Goal: Task Accomplishment & Management: Manage account settings

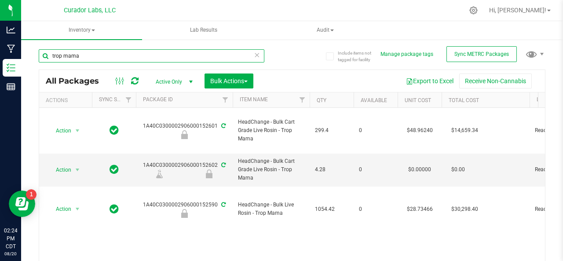
click at [85, 55] on input "trop mama" at bounding box center [152, 55] width 226 height 13
type input "t"
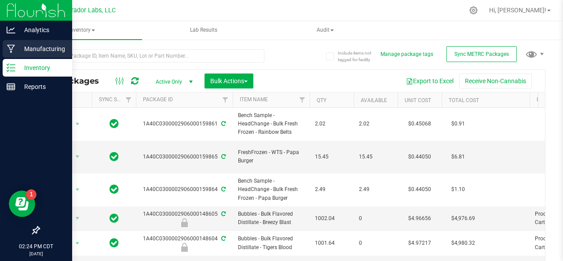
click at [14, 46] on icon at bounding box center [11, 48] width 8 height 9
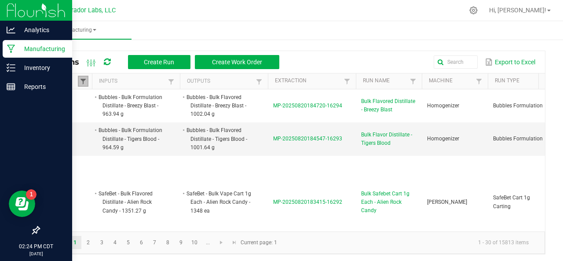
click at [84, 79] on span at bounding box center [83, 81] width 7 height 7
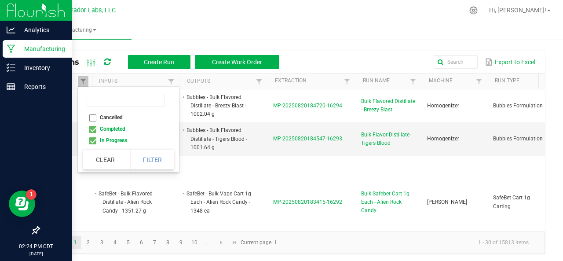
click at [92, 128] on li "Completed" at bounding box center [125, 128] width 85 height 11
checkbox input "false"
click at [151, 156] on button "Filter" at bounding box center [152, 159] width 44 height 19
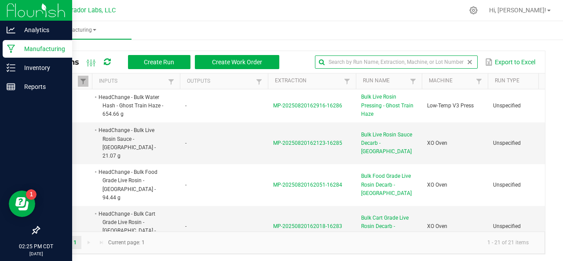
click at [445, 60] on input "text" at bounding box center [396, 61] width 163 height 13
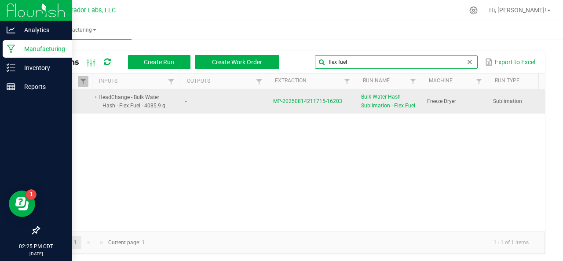
type input "flex fuel"
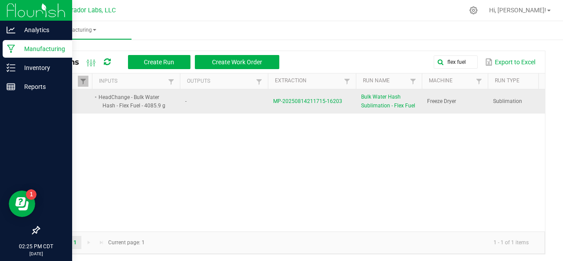
click at [307, 100] on span "MP-20250814211715-16203" at bounding box center [307, 101] width 69 height 6
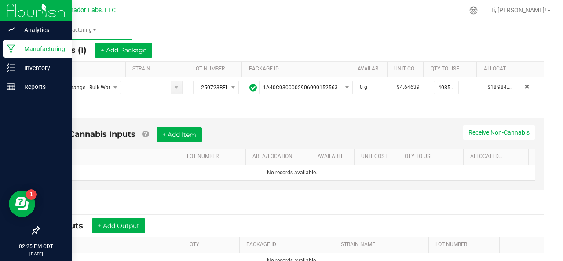
scroll to position [167, 0]
click at [175, 131] on button "+ Add Item" at bounding box center [179, 134] width 45 height 15
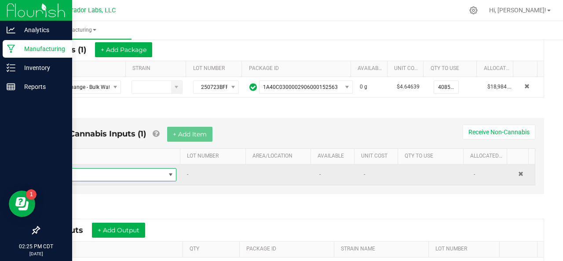
click at [93, 174] on span "NO DATA FOUND" at bounding box center [110, 174] width 110 height 12
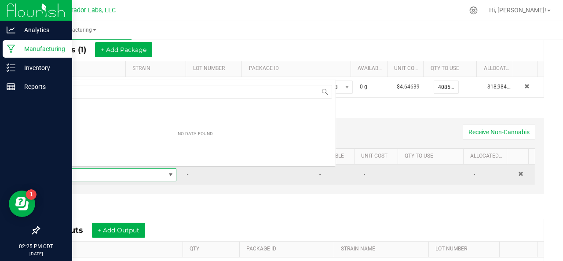
scroll to position [13, 116]
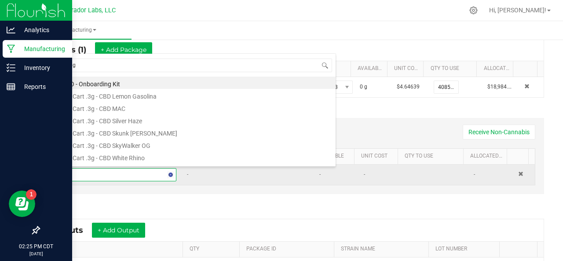
type input "bags"
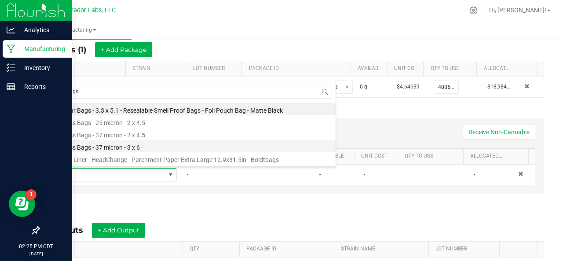
click at [99, 147] on li "Press Bags - 37 micron - 3 x 6" at bounding box center [195, 146] width 280 height 12
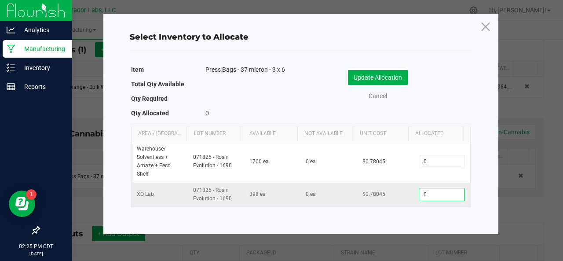
click at [427, 193] on input "0" at bounding box center [441, 194] width 45 height 12
type input "111"
click at [384, 76] on button "Update Allocation" at bounding box center [378, 77] width 60 height 15
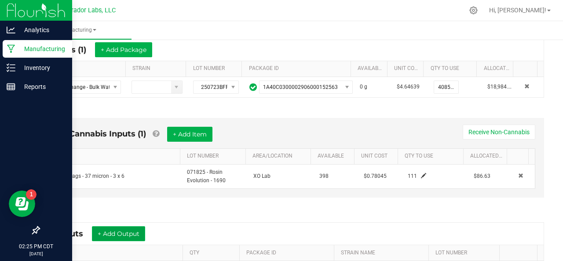
click at [125, 235] on button "+ Add Output" at bounding box center [118, 233] width 53 height 15
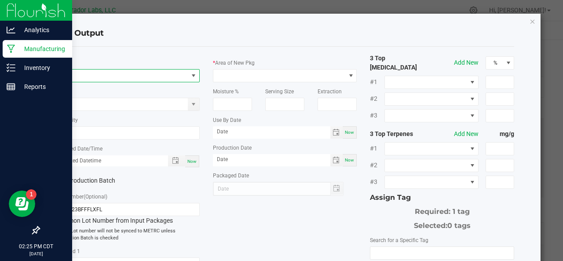
click at [113, 73] on span "NO DATA FOUND" at bounding box center [122, 75] width 132 height 12
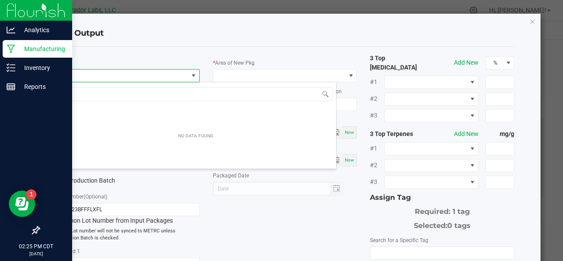
scroll to position [13, 142]
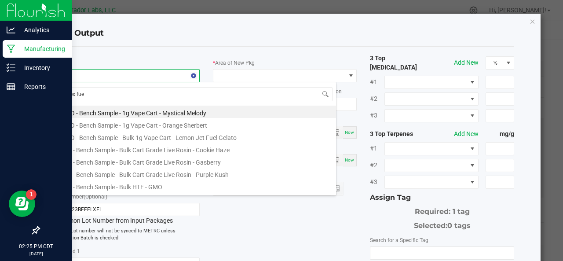
type input "flex fuel"
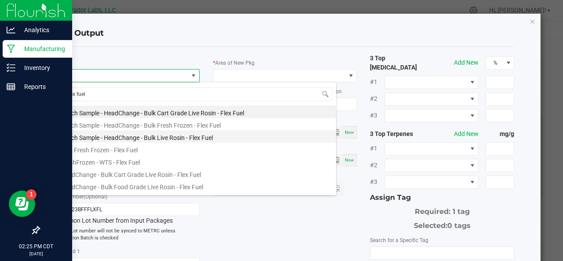
scroll to position [183, 0]
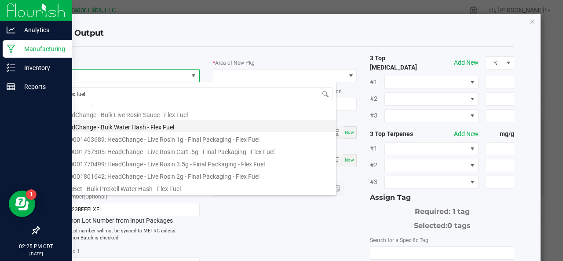
click at [109, 127] on li "HeadChange - Bulk Water Hash - Flex Fuel" at bounding box center [195, 126] width 280 height 12
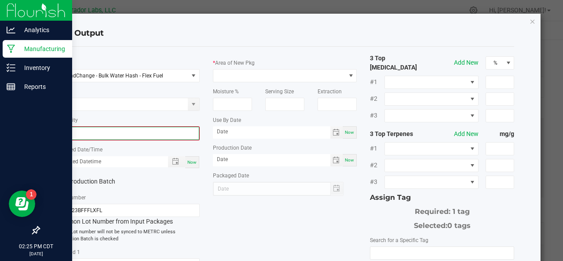
click at [138, 135] on input "0" at bounding box center [127, 133] width 142 height 12
type input "1098.8700 g"
click at [191, 160] on span "Now" at bounding box center [191, 161] width 9 height 5
type input "[DATE] 2:25 PM"
type input "[DATE]"
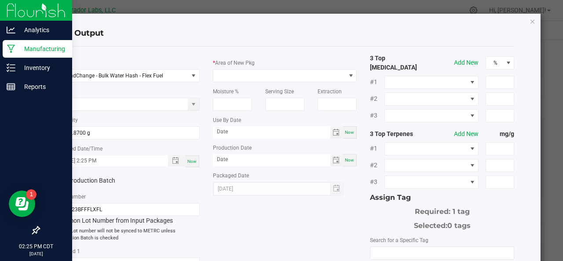
click at [76, 178] on label "Production Batch" at bounding box center [88, 180] width 66 height 9
click at [0, 0] on input "Production Batch" at bounding box center [0, 0] width 0 height 0
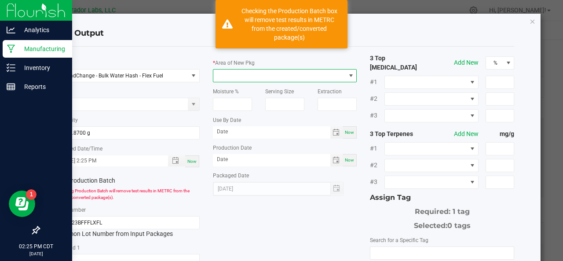
click at [257, 73] on span at bounding box center [279, 75] width 132 height 12
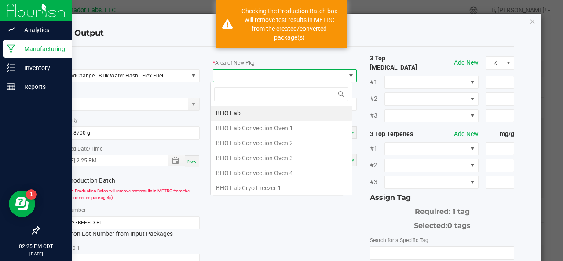
scroll to position [13, 142]
type input "xo"
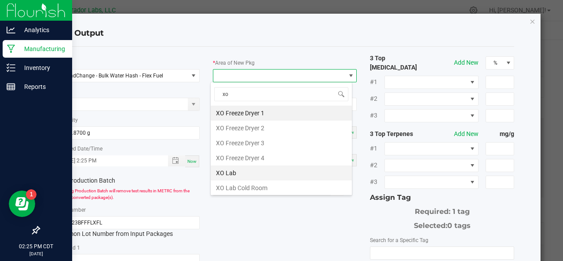
click at [231, 174] on li "XO Lab" at bounding box center [281, 172] width 141 height 15
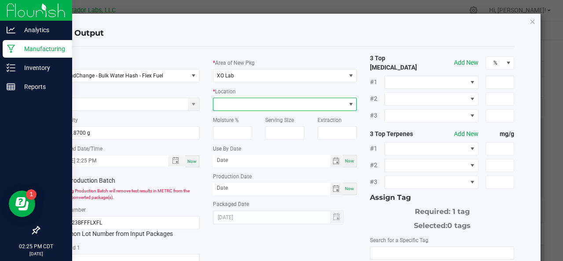
click at [238, 105] on span at bounding box center [279, 104] width 132 height 12
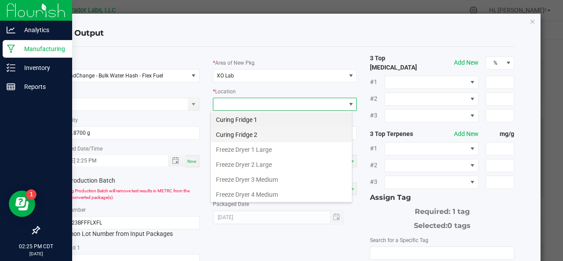
scroll to position [73, 0]
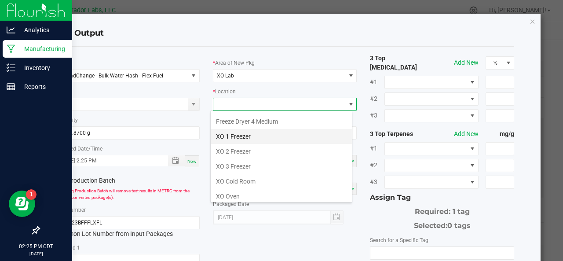
click at [229, 133] on li "XO 1 Freezer" at bounding box center [281, 136] width 141 height 15
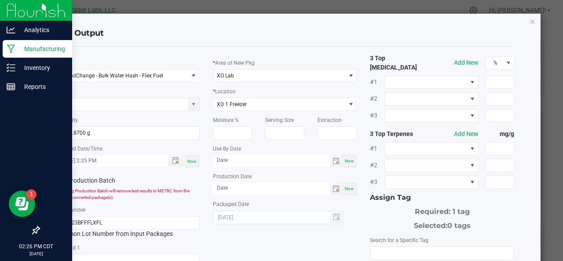
click at [345, 160] on span "Now" at bounding box center [349, 160] width 9 height 5
click at [251, 162] on input "[DATE]" at bounding box center [271, 160] width 117 height 11
type input "[DATE]"
click at [346, 187] on span "Now" at bounding box center [349, 188] width 9 height 5
type input "[DATE]"
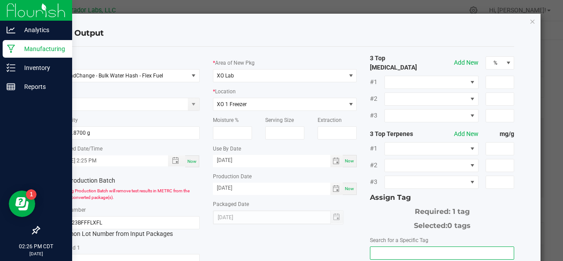
click at [374, 247] on input "NO DATA FOUND" at bounding box center [441, 253] width 143 height 12
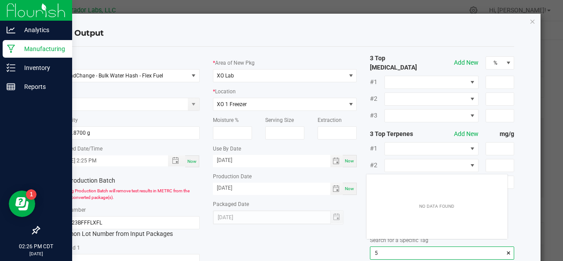
scroll to position [12, 142]
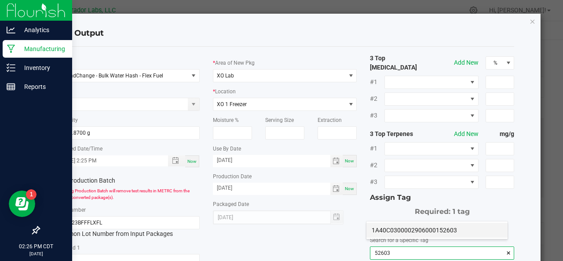
click at [376, 234] on li "1A40C0300002906000152603" at bounding box center [436, 229] width 141 height 15
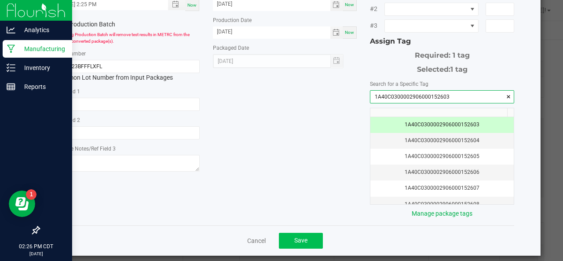
type input "1A40C0300002906000152603"
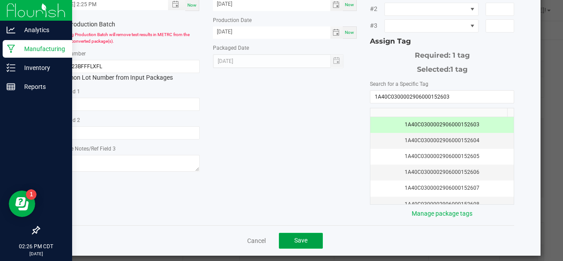
click at [295, 237] on span "Save" at bounding box center [300, 240] width 13 height 7
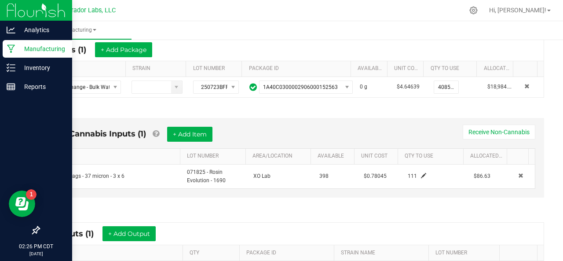
click at [150, 223] on div "* Outputs (1) + Add Output" at bounding box center [291, 233] width 503 height 22
click at [146, 227] on button "+ Add Output" at bounding box center [128, 233] width 53 height 15
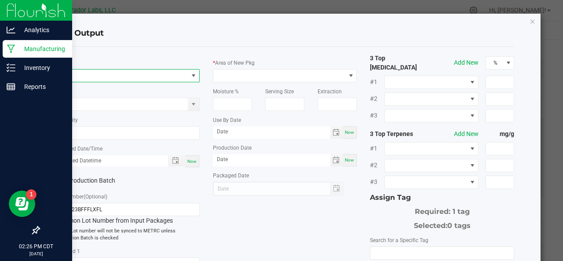
click at [124, 71] on span "NO DATA FOUND" at bounding box center [122, 75] width 132 height 12
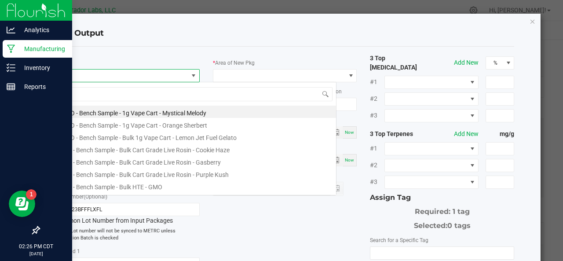
scroll to position [13, 142]
type input "flex fuel"
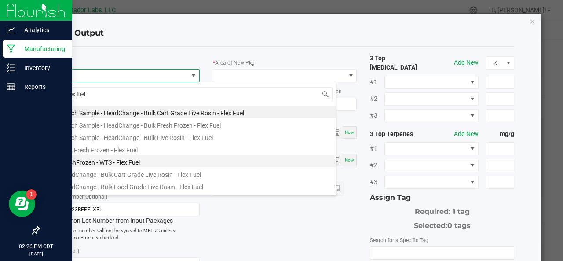
scroll to position [183, 0]
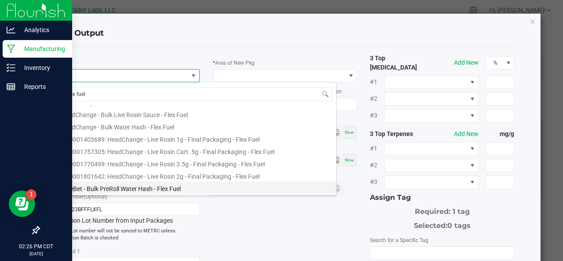
click at [118, 186] on li "SafeBet - Bulk PreRoll Water Hash - Flex Fuel" at bounding box center [195, 187] width 280 height 12
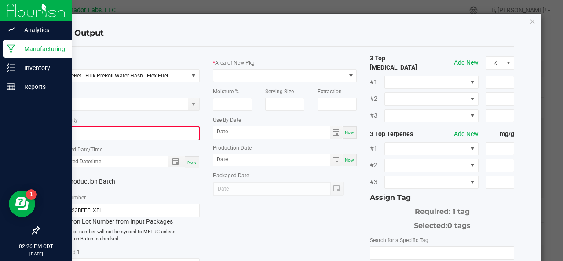
click at [117, 133] on input "0" at bounding box center [127, 133] width 142 height 12
type input "176.3400 g"
click at [189, 162] on span "Now" at bounding box center [191, 161] width 9 height 5
type input "[DATE] 2:26 PM"
type input "[DATE]"
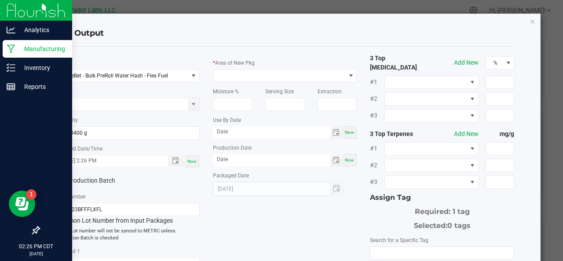
click at [71, 180] on label "Production Batch" at bounding box center [88, 180] width 66 height 9
click at [0, 0] on input "Production Batch" at bounding box center [0, 0] width 0 height 0
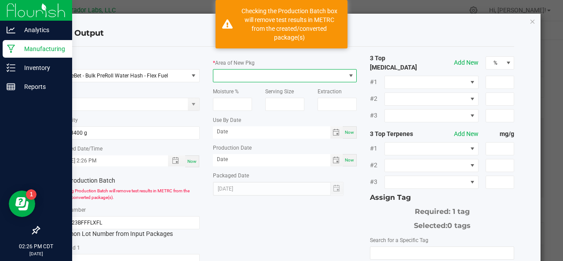
click at [241, 81] on span at bounding box center [279, 75] width 132 height 12
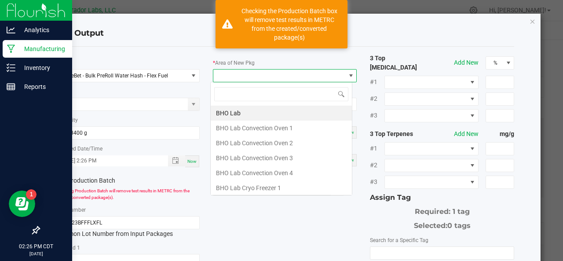
scroll to position [13, 142]
type input "xo"
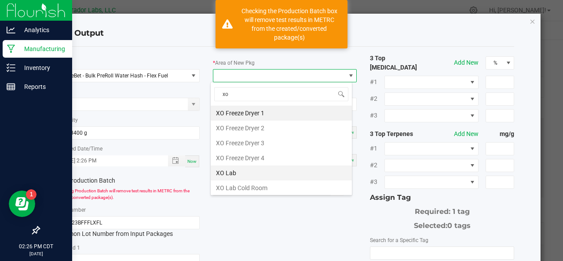
click at [234, 170] on li "XO Lab" at bounding box center [281, 172] width 141 height 15
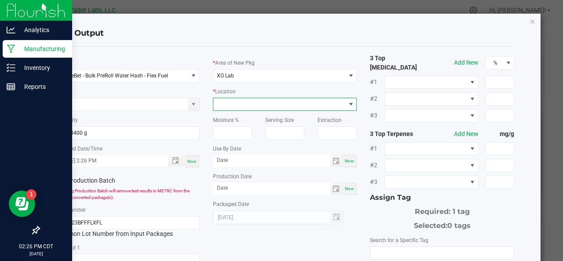
click at [242, 106] on span at bounding box center [279, 104] width 132 height 12
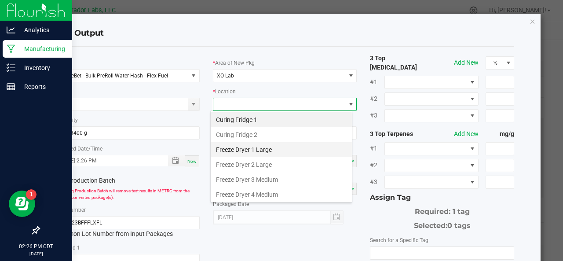
scroll to position [73, 0]
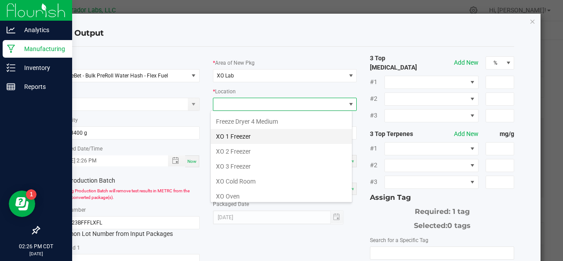
click at [234, 131] on li "XO 1 Freezer" at bounding box center [281, 136] width 141 height 15
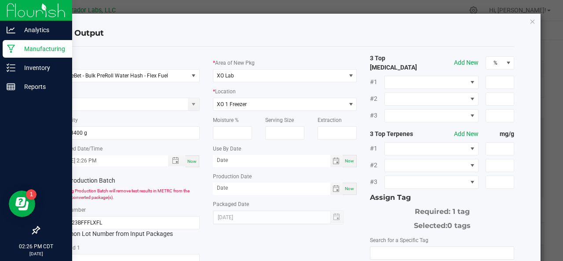
click at [347, 160] on span "Now" at bounding box center [349, 160] width 9 height 5
click at [265, 162] on input "[DATE]" at bounding box center [271, 160] width 117 height 11
type input "[DATE]"
click at [345, 188] on span "Now" at bounding box center [349, 188] width 9 height 5
type input "[DATE]"
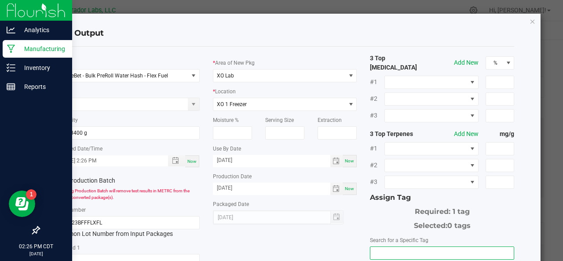
click at [381, 247] on input "NO DATA FOUND" at bounding box center [441, 253] width 143 height 12
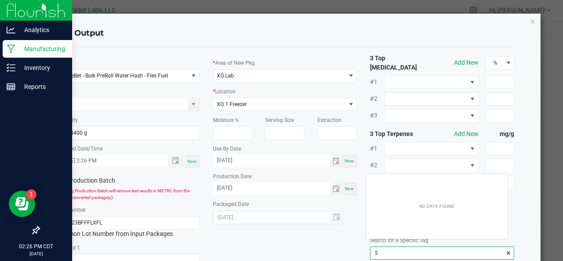
scroll to position [12, 142]
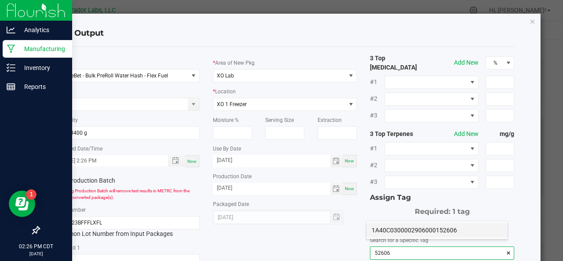
click at [403, 226] on li "1A40C0300002906000152606" at bounding box center [436, 229] width 141 height 15
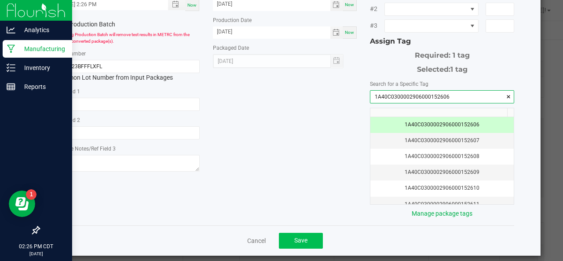
type input "1A40C0300002906000152606"
click at [282, 235] on button "Save" at bounding box center [301, 241] width 44 height 16
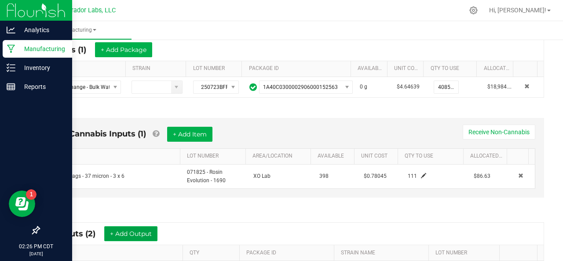
click at [149, 229] on button "+ Add Output" at bounding box center [130, 233] width 53 height 15
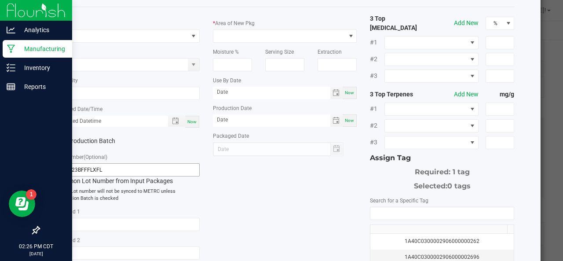
scroll to position [40, 0]
click at [116, 34] on span "NO DATA FOUND" at bounding box center [122, 35] width 132 height 12
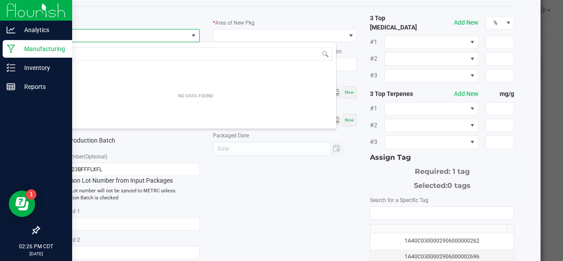
scroll to position [13, 142]
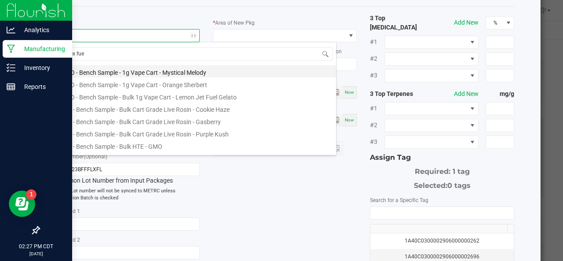
type input "flex fuel"
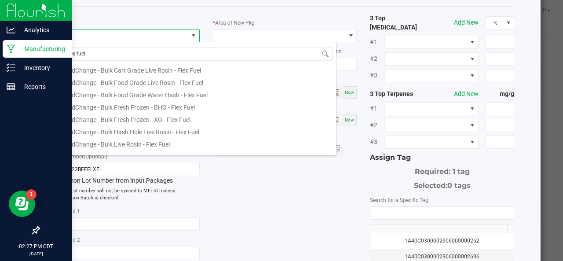
scroll to position [62, 0]
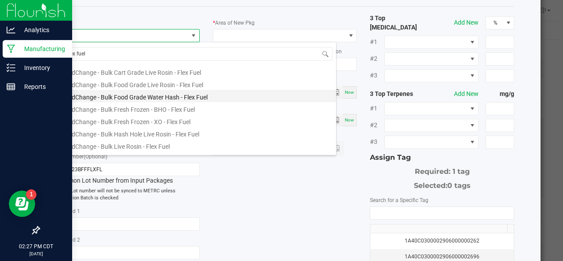
click at [117, 94] on li "HeadChange - Bulk Food Grade Water Hash - Flex Fuel" at bounding box center [195, 96] width 280 height 12
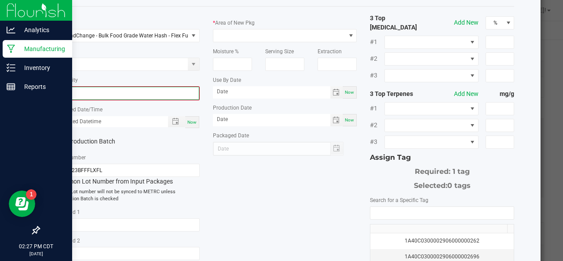
click at [105, 93] on input "0" at bounding box center [127, 93] width 142 height 12
type input "379.6600 g"
click at [190, 123] on span "Now" at bounding box center [191, 121] width 9 height 5
type input "[DATE] 2:27 PM"
type input "[DATE]"
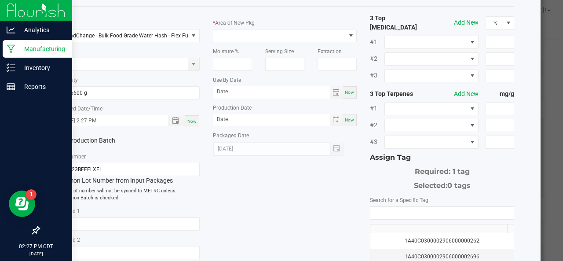
click at [92, 141] on label "Production Batch" at bounding box center [88, 140] width 66 height 9
click at [0, 0] on input "Production Batch" at bounding box center [0, 0] width 0 height 0
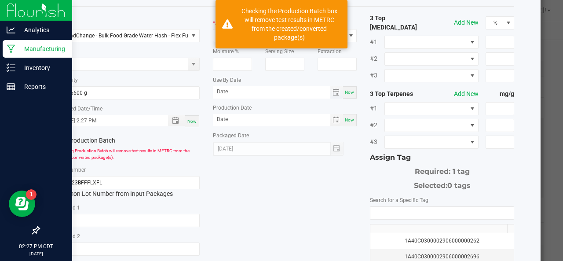
scroll to position [0, 0]
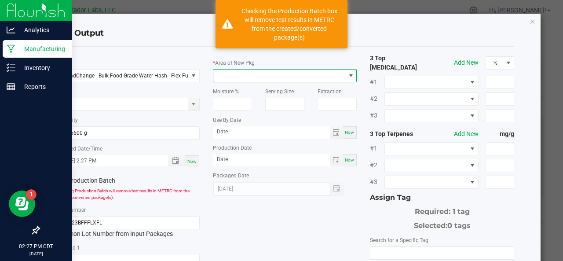
click at [258, 70] on span at bounding box center [279, 75] width 132 height 12
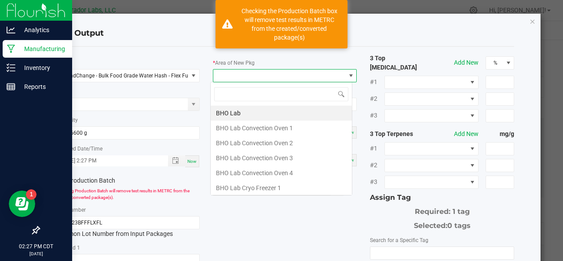
scroll to position [13, 142]
type input "xo"
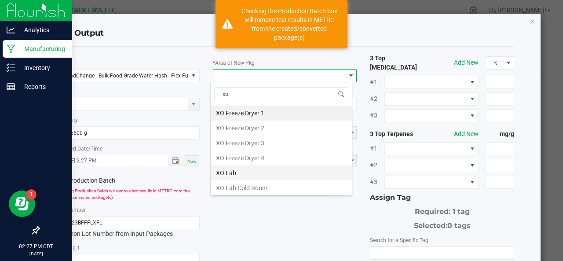
click at [237, 166] on li "XO Lab" at bounding box center [281, 172] width 141 height 15
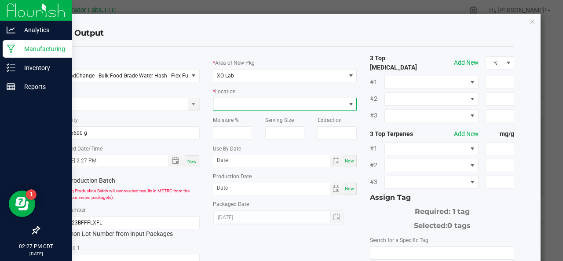
click at [276, 102] on span at bounding box center [279, 104] width 132 height 12
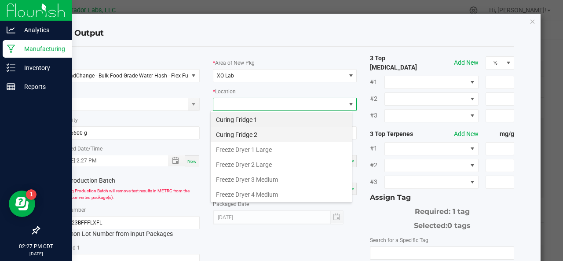
scroll to position [73, 0]
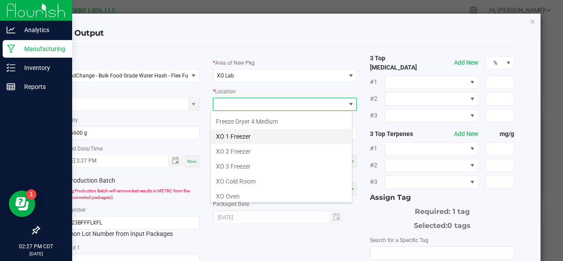
click at [245, 133] on li "XO 1 Freezer" at bounding box center [281, 136] width 141 height 15
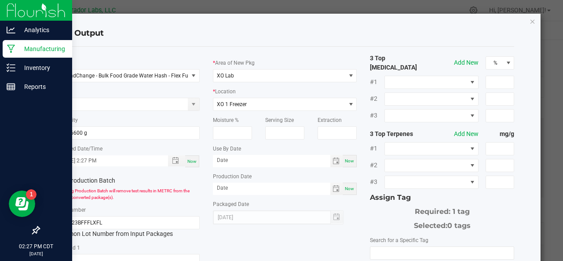
click at [346, 163] on div "Now" at bounding box center [349, 161] width 14 height 12
click at [270, 163] on input "[DATE]" at bounding box center [271, 160] width 117 height 11
type input "[DATE]"
click at [348, 191] on div "Now" at bounding box center [349, 188] width 14 height 12
type input "[DATE]"
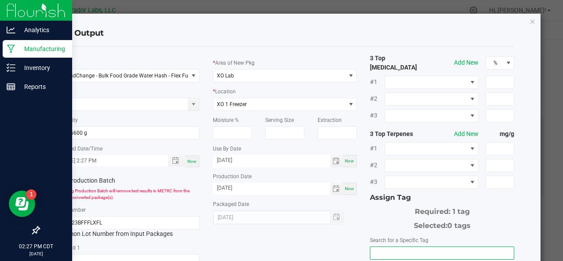
click at [388, 247] on input "NO DATA FOUND" at bounding box center [441, 253] width 143 height 12
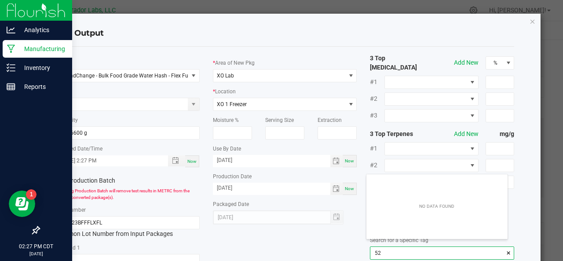
scroll to position [12, 142]
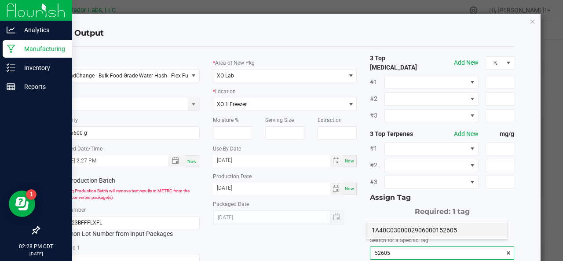
click at [388, 232] on li "1A40C0300002906000152605" at bounding box center [436, 229] width 141 height 15
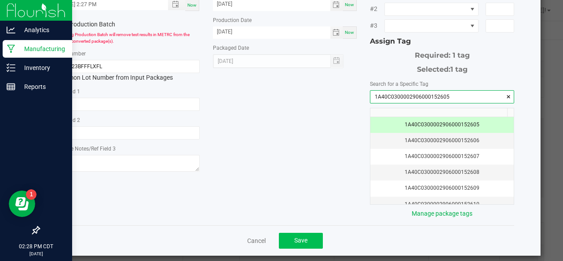
type input "1A40C0300002906000152605"
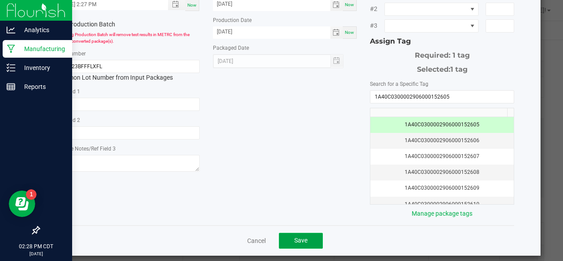
click at [302, 233] on button "Save" at bounding box center [301, 241] width 44 height 16
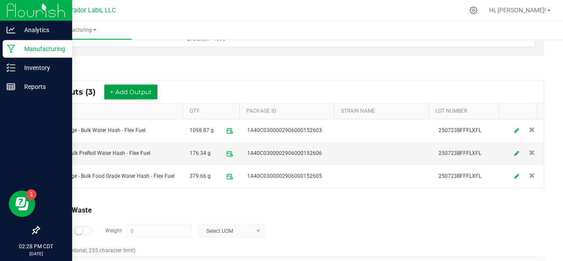
scroll to position [332, 0]
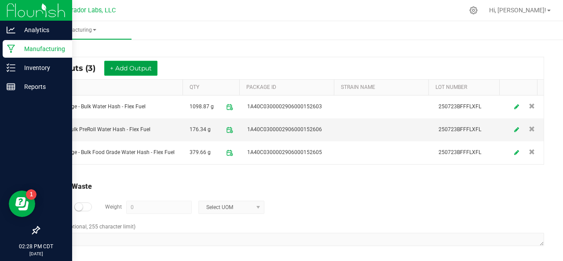
click at [118, 61] on button "+ Add Output" at bounding box center [130, 68] width 53 height 15
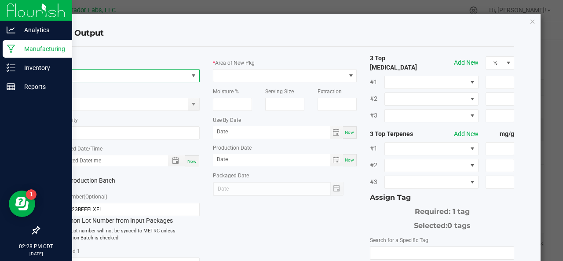
click at [89, 76] on span "NO DATA FOUND" at bounding box center [122, 75] width 132 height 12
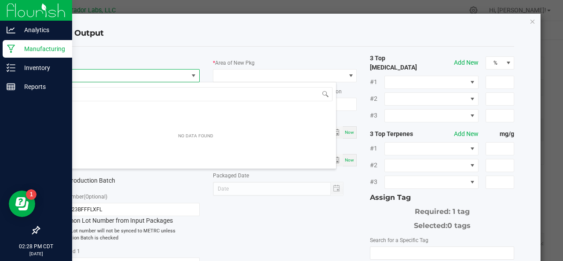
scroll to position [13, 142]
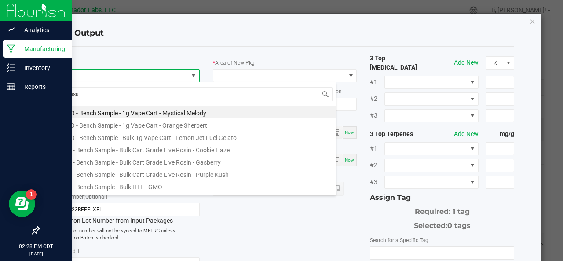
type input "unsub"
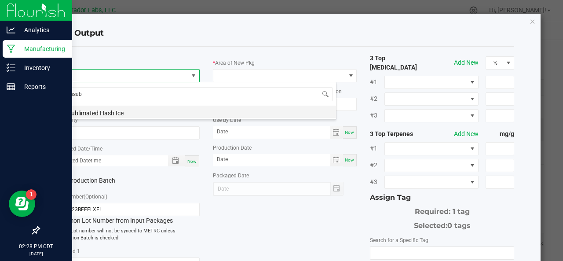
click at [87, 111] on li "Unsublimated Hash Ice" at bounding box center [195, 112] width 280 height 12
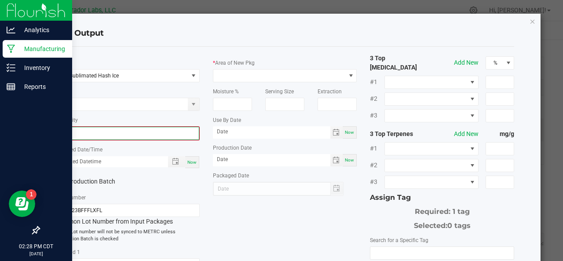
click at [91, 135] on input "0" at bounding box center [127, 133] width 142 height 12
type input "8.8900 g"
click at [190, 160] on span "Now" at bounding box center [191, 161] width 9 height 5
type input "[DATE] 2:28 PM"
type input "[DATE]"
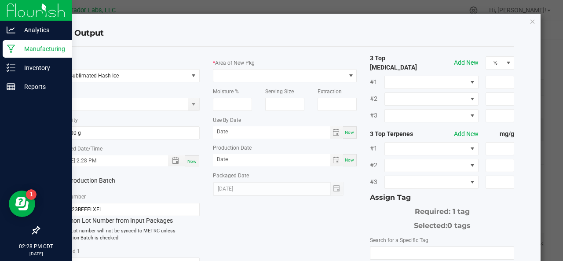
click at [84, 179] on label "Production Batch" at bounding box center [88, 180] width 66 height 9
click at [0, 0] on input "Production Batch" at bounding box center [0, 0] width 0 height 0
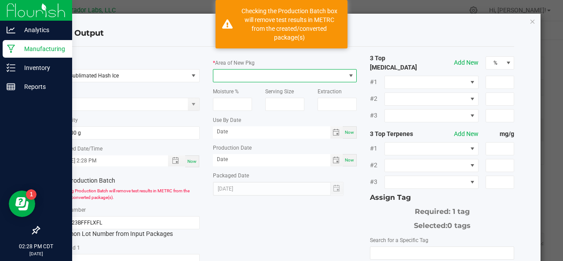
click at [246, 76] on span at bounding box center [279, 75] width 132 height 12
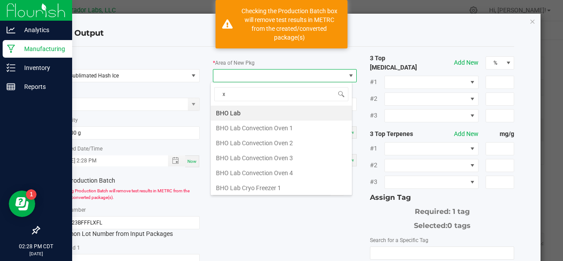
type input "xo"
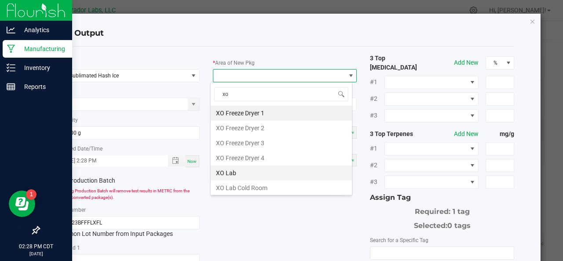
click at [228, 169] on li "XO Lab" at bounding box center [281, 172] width 141 height 15
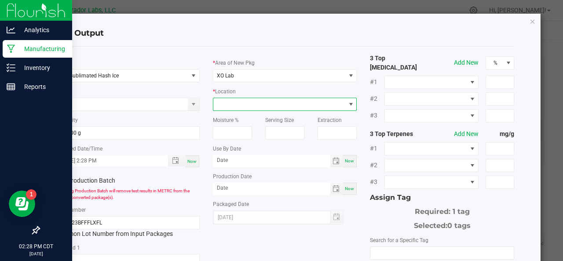
click at [252, 107] on span at bounding box center [279, 104] width 132 height 12
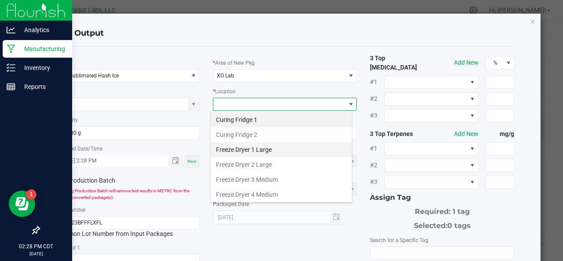
scroll to position [73, 0]
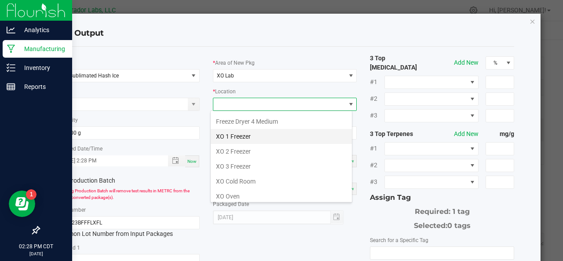
click at [252, 136] on li "XO 1 Freezer" at bounding box center [281, 136] width 141 height 15
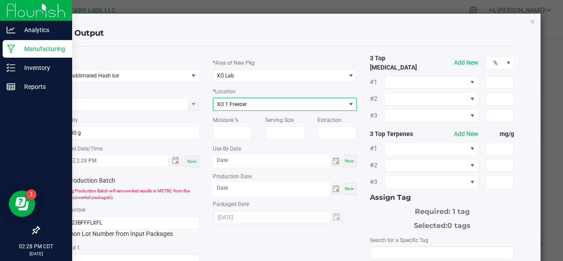
click at [346, 157] on div "Now" at bounding box center [349, 161] width 14 height 12
click at [260, 162] on input "[DATE]" at bounding box center [271, 160] width 117 height 11
type input "[DATE]"
click at [349, 190] on span "Now" at bounding box center [349, 188] width 9 height 5
type input "[DATE]"
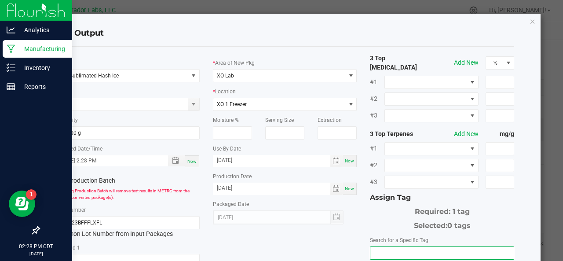
click at [407, 247] on input "NO DATA FOUND" at bounding box center [441, 253] width 143 height 12
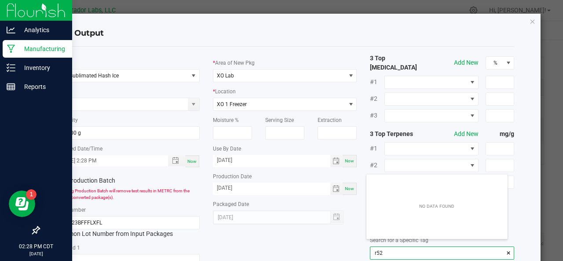
scroll to position [12, 142]
type input "r"
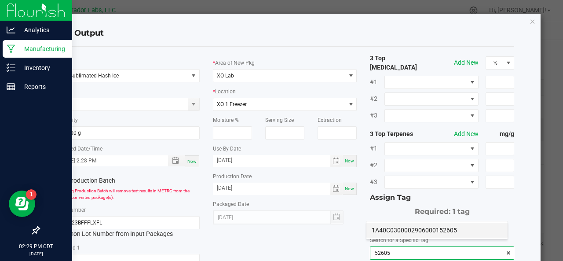
click at [403, 233] on li "1A40C0300002906000152605" at bounding box center [436, 229] width 141 height 15
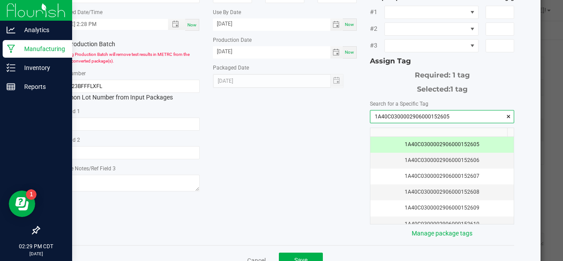
scroll to position [156, 0]
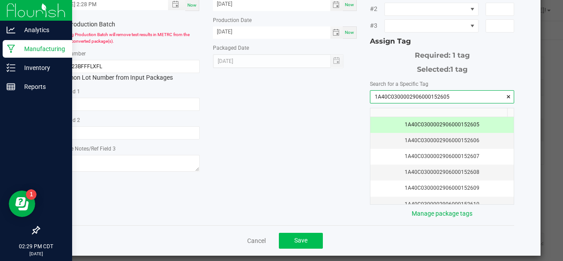
type input "1A40C0300002906000152605"
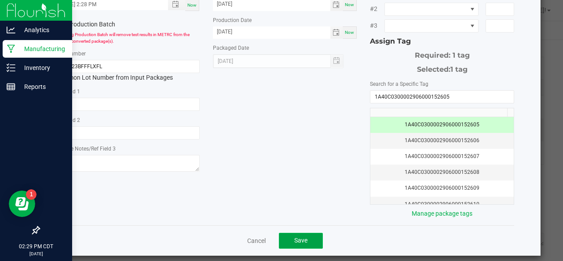
click at [307, 233] on button "Save" at bounding box center [301, 241] width 44 height 16
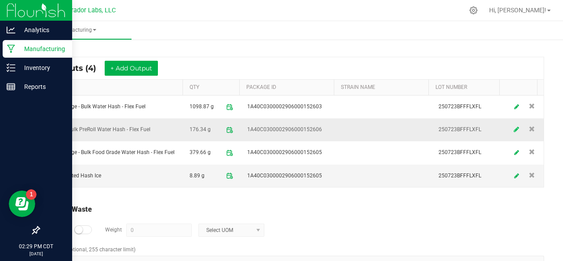
click at [510, 127] on link at bounding box center [516, 129] width 13 height 17
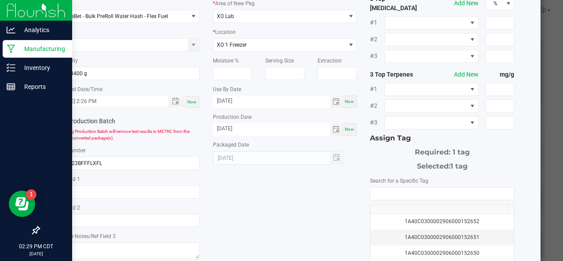
scroll to position [60, 0]
click at [411, 187] on input "NO DATA FOUND" at bounding box center [441, 193] width 143 height 12
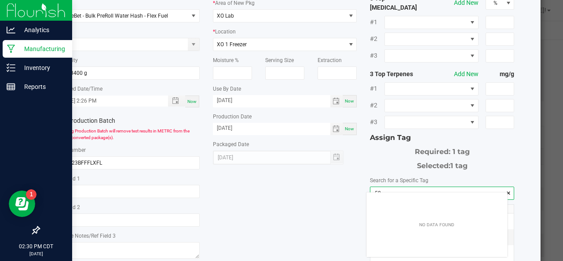
scroll to position [12, 142]
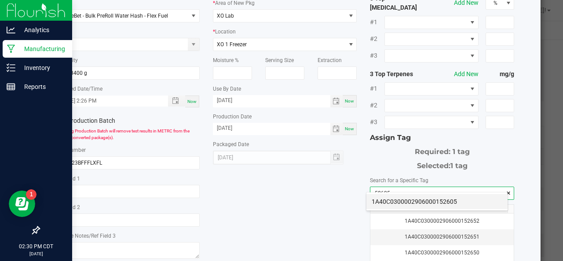
click at [406, 205] on li "1A40C0300002906000152605" at bounding box center [436, 201] width 141 height 15
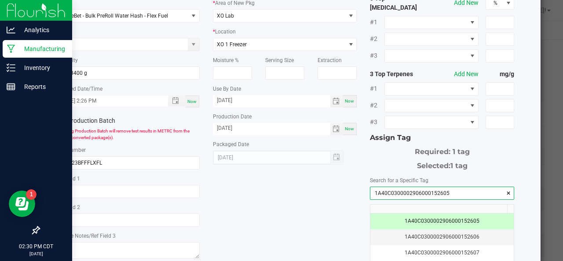
scroll to position [156, 0]
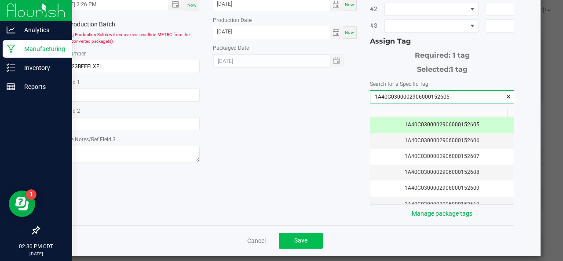
type input "1A40C0300002906000152605"
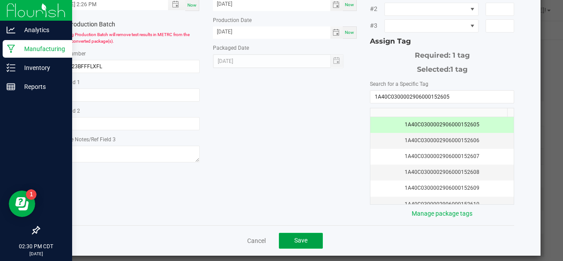
click at [316, 233] on button "Save" at bounding box center [301, 241] width 44 height 16
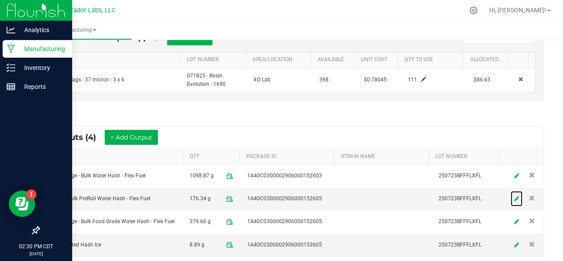
scroll to position [282, 0]
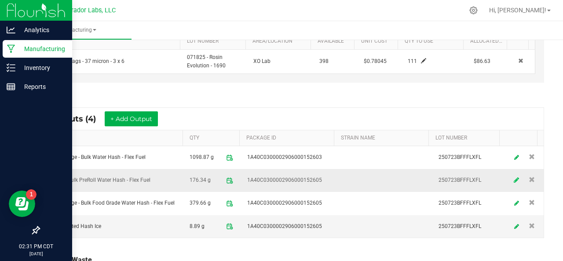
click at [514, 177] on icon at bounding box center [516, 180] width 5 height 6
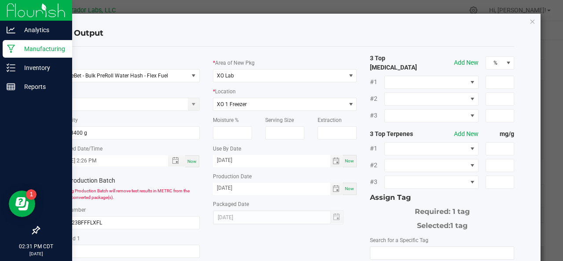
scroll to position [263, 0]
click at [391, 247] on input "NO DATA FOUND" at bounding box center [441, 253] width 143 height 12
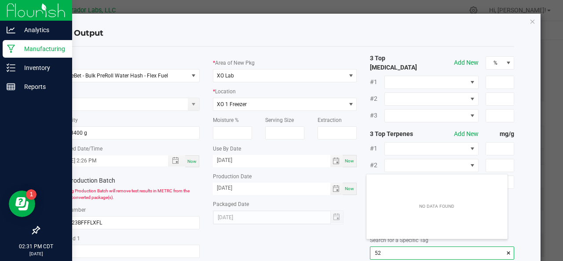
scroll to position [12, 142]
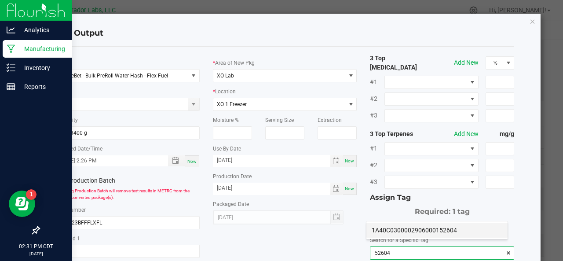
click at [387, 233] on li "1A40C0300002906000152604" at bounding box center [436, 229] width 141 height 15
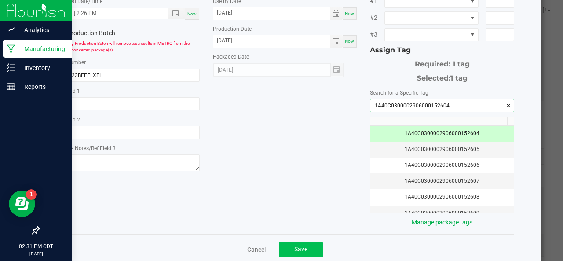
scroll to position [148, 0]
type input "1A40C0300002906000152604"
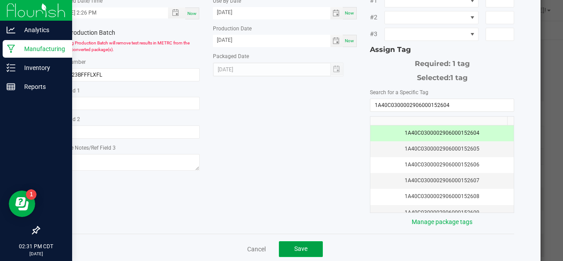
click at [297, 245] on span "Save" at bounding box center [300, 248] width 13 height 7
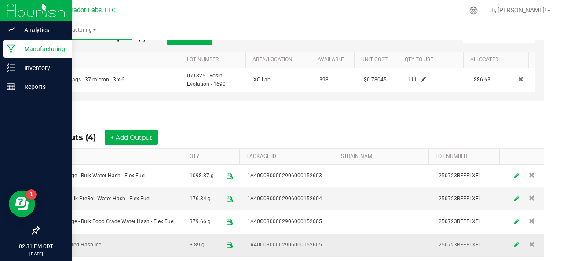
click at [510, 238] on link at bounding box center [516, 244] width 13 height 17
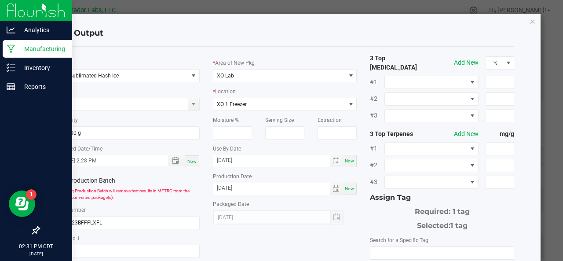
scroll to position [263, 0]
click at [429, 247] on input "NO DATA FOUND" at bounding box center [441, 253] width 143 height 12
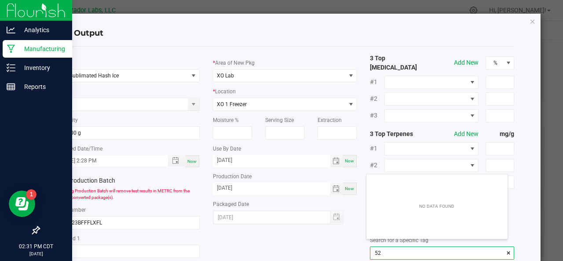
scroll to position [12, 142]
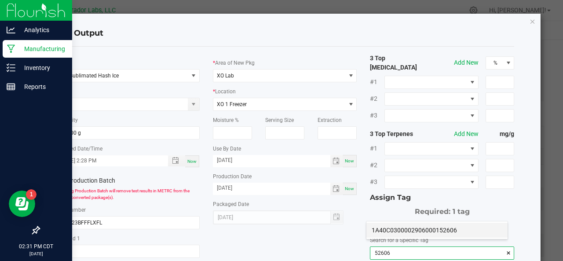
click at [426, 228] on li "1A40C0300002906000152606" at bounding box center [436, 229] width 141 height 15
type input "1A40C0300002906000152606"
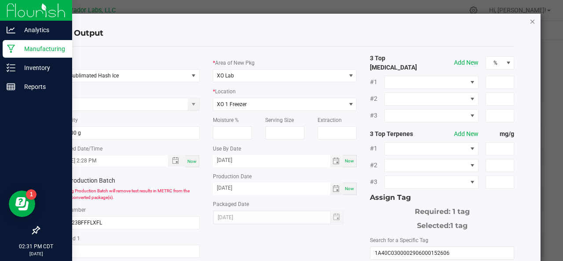
click at [529, 19] on icon "button" at bounding box center [532, 21] width 6 height 11
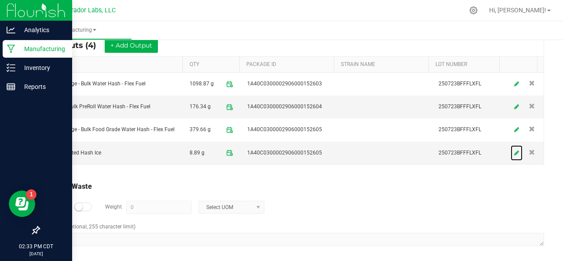
scroll to position [0, 0]
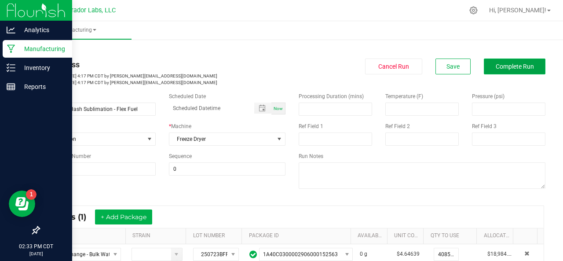
click at [487, 70] on button "Complete Run" at bounding box center [515, 66] width 62 height 16
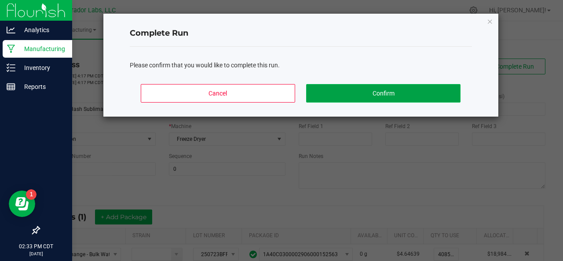
click at [392, 98] on button "Confirm" at bounding box center [383, 93] width 154 height 18
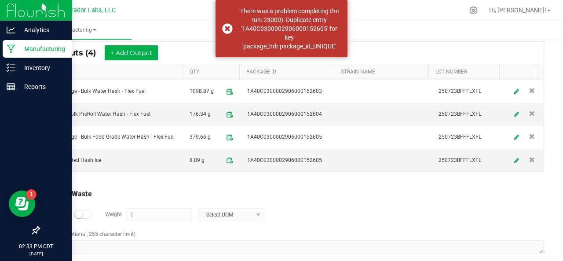
scroll to position [353, 0]
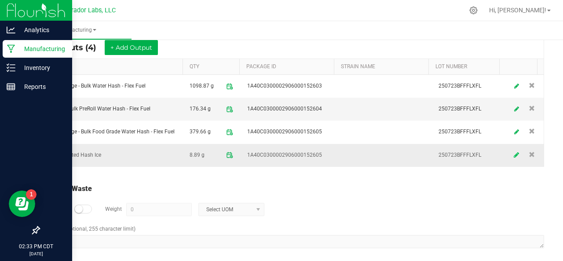
click at [514, 152] on icon at bounding box center [516, 155] width 5 height 6
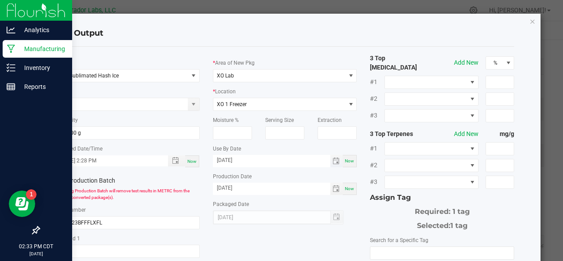
scroll to position [263, 0]
click at [406, 247] on input "NO DATA FOUND" at bounding box center [441, 253] width 143 height 12
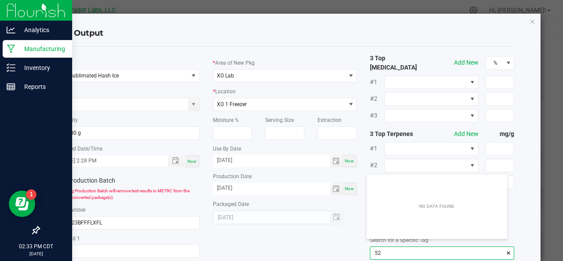
scroll to position [12, 142]
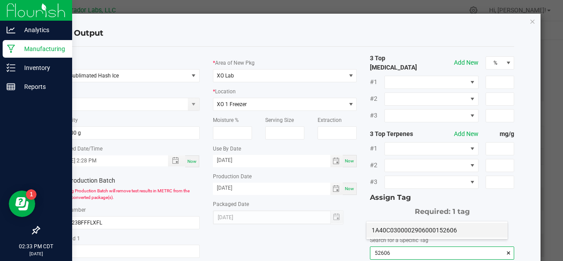
click at [408, 229] on li "1A40C0300002906000152606" at bounding box center [436, 229] width 141 height 15
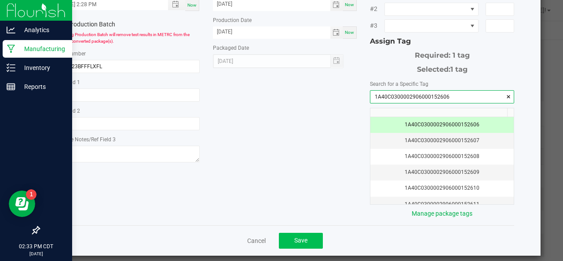
type input "1A40C0300002906000152606"
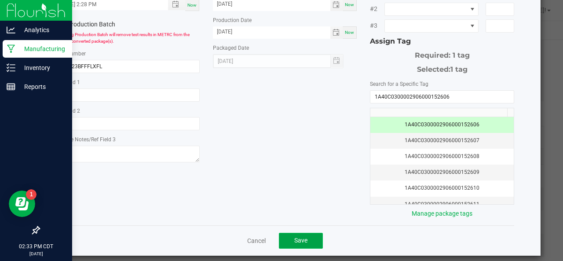
click at [311, 233] on button "Save" at bounding box center [301, 241] width 44 height 16
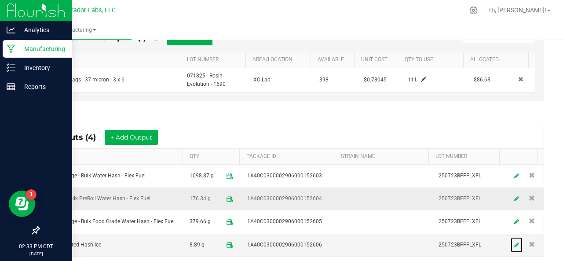
scroll to position [0, 0]
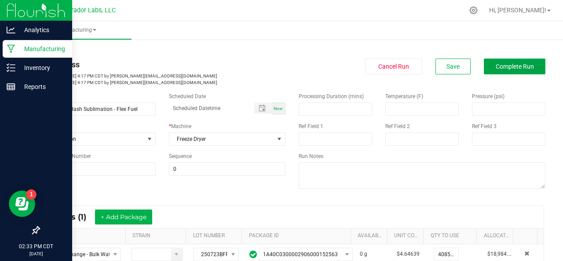
click at [501, 63] on span "Complete Run" at bounding box center [514, 66] width 38 height 7
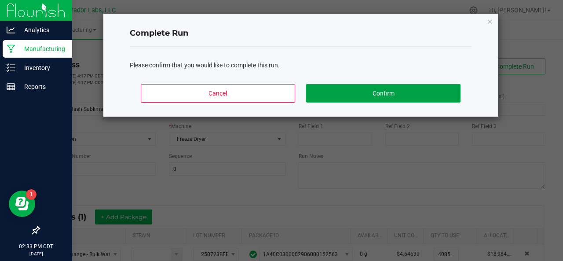
click at [372, 92] on button "Confirm" at bounding box center [383, 93] width 154 height 18
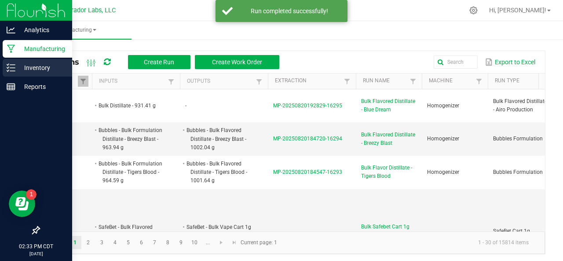
click at [11, 68] on line at bounding box center [12, 68] width 5 height 0
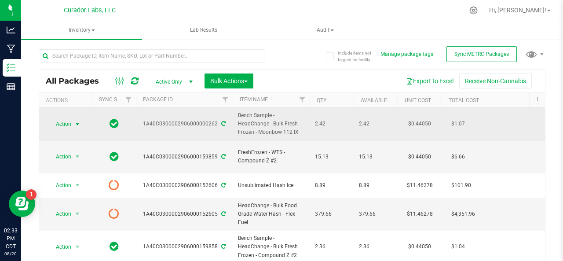
click at [60, 123] on span "Action" at bounding box center [60, 124] width 24 height 12
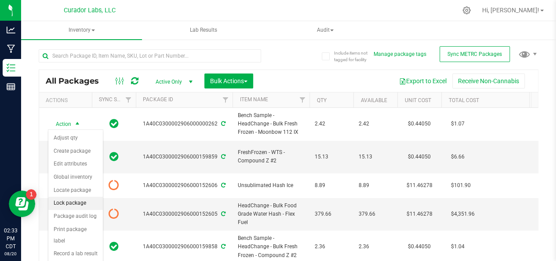
click at [61, 200] on li "Lock package" at bounding box center [75, 203] width 55 height 13
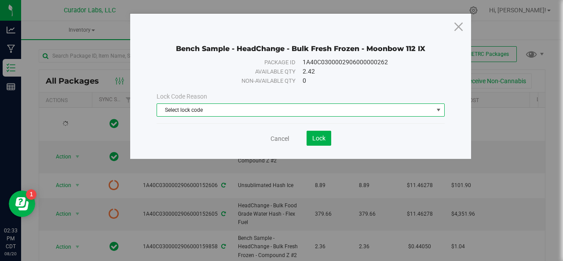
click at [181, 108] on span "Select lock code" at bounding box center [295, 110] width 276 height 12
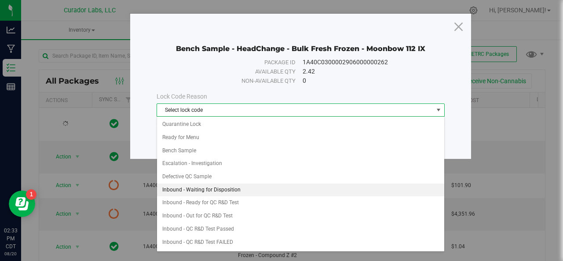
scroll to position [1, 0]
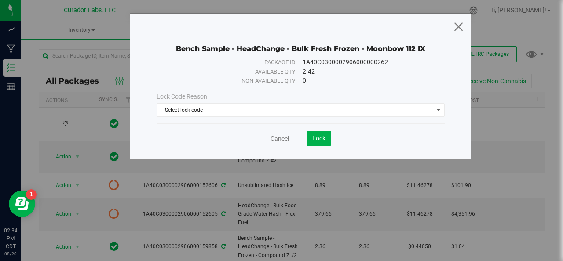
click at [460, 25] on icon at bounding box center [458, 26] width 12 height 21
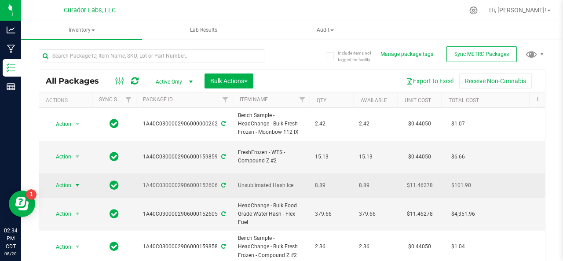
click at [62, 179] on span "Action" at bounding box center [60, 185] width 24 height 12
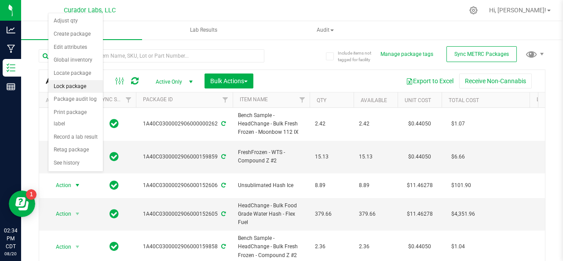
click at [73, 85] on li "Lock package" at bounding box center [75, 86] width 55 height 13
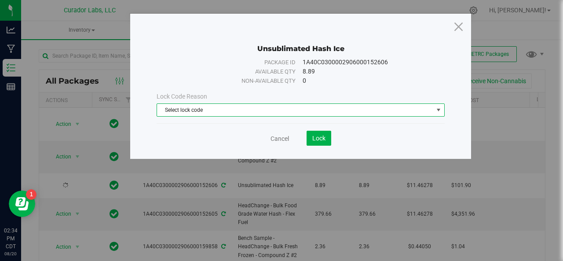
click at [225, 114] on span "Select lock code" at bounding box center [295, 110] width 276 height 12
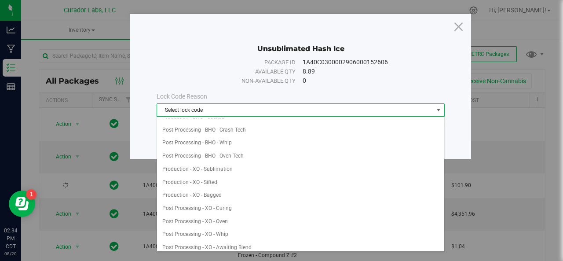
scroll to position [152, 0]
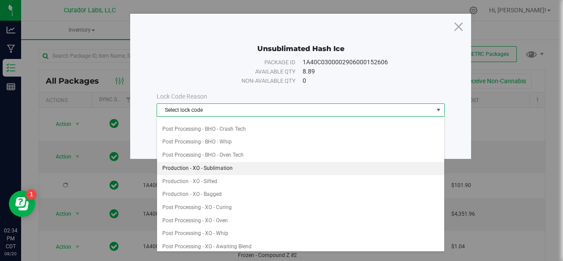
click at [216, 162] on li "Production - XO - Sublimation" at bounding box center [301, 168] width 288 height 13
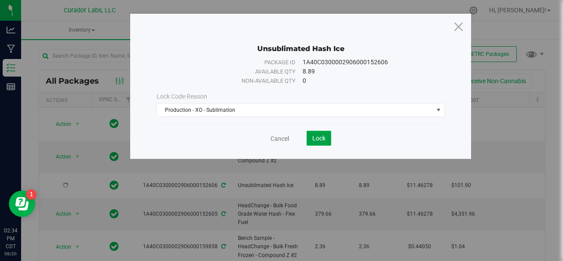
click at [318, 135] on span "Lock" at bounding box center [318, 138] width 13 height 7
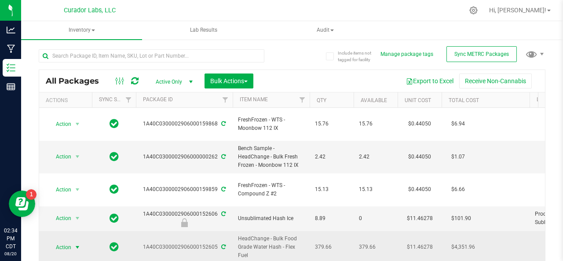
click at [57, 241] on span "Action" at bounding box center [60, 247] width 24 height 12
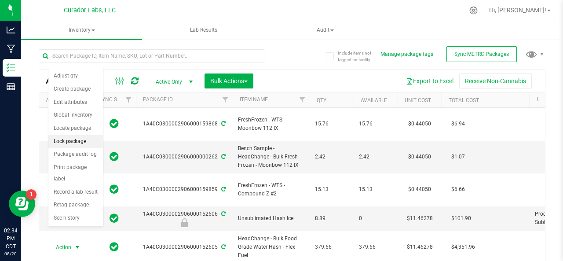
click at [79, 138] on li "Lock package" at bounding box center [75, 141] width 55 height 13
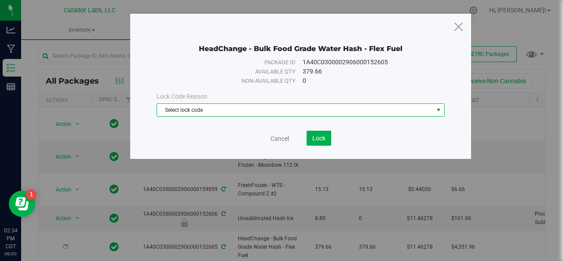
click at [196, 110] on span "Select lock code" at bounding box center [295, 110] width 276 height 12
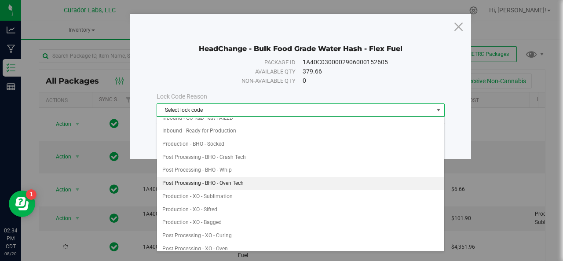
scroll to position [169, 0]
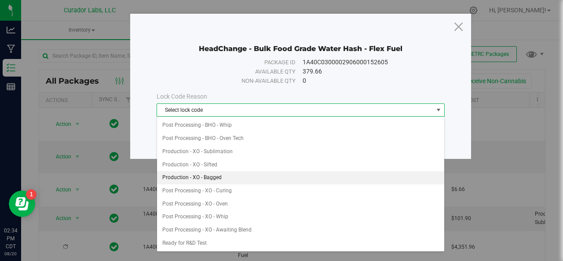
click at [193, 171] on li "Production - XO - Bagged" at bounding box center [301, 177] width 288 height 13
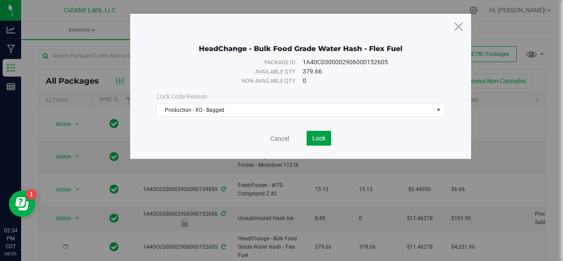
click at [323, 139] on span "Lock" at bounding box center [318, 138] width 13 height 7
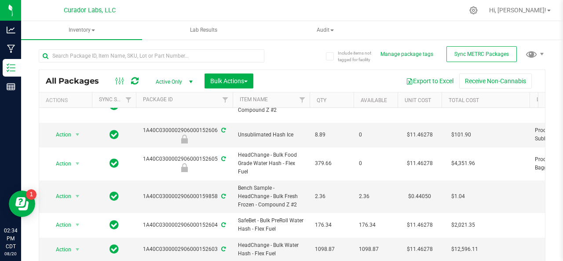
scroll to position [86, 0]
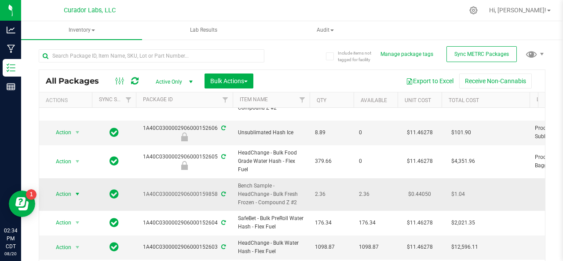
click at [68, 188] on span "Action" at bounding box center [60, 194] width 24 height 12
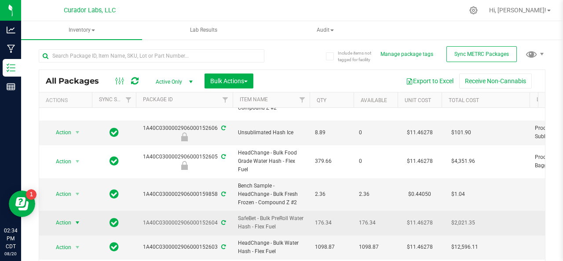
click at [69, 216] on span "Action" at bounding box center [60, 222] width 24 height 12
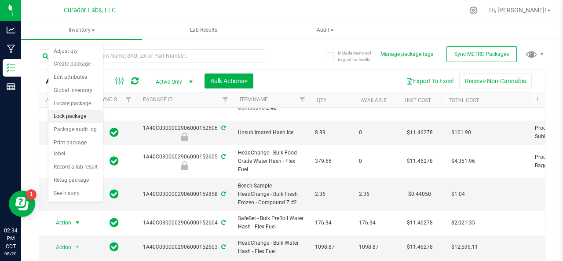
click at [78, 116] on li "Lock package" at bounding box center [75, 116] width 55 height 13
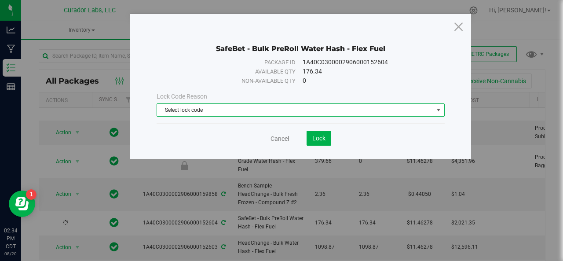
click at [229, 106] on span "Select lock code" at bounding box center [295, 110] width 276 height 12
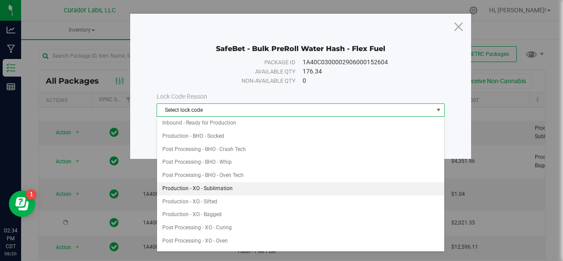
scroll to position [184, 0]
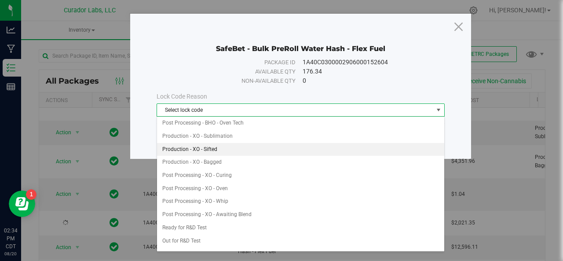
click at [210, 144] on li "Production - XO - Sifted" at bounding box center [301, 149] width 288 height 13
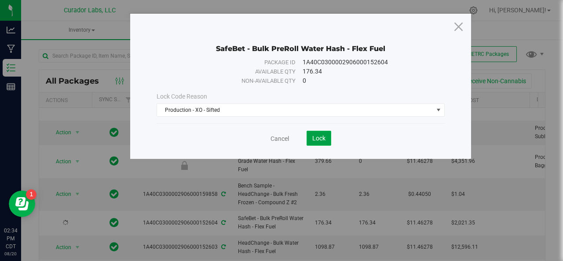
click at [319, 138] on span "Lock" at bounding box center [318, 138] width 13 height 7
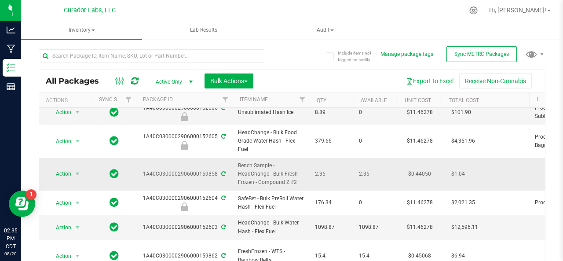
scroll to position [108, 0]
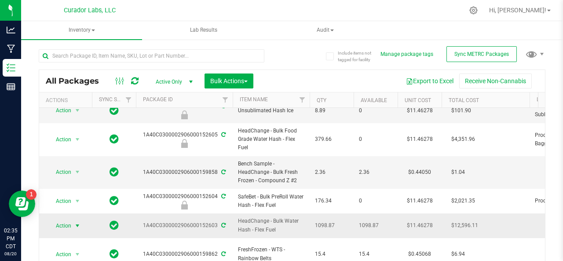
click at [66, 219] on span "Action" at bounding box center [60, 225] width 24 height 12
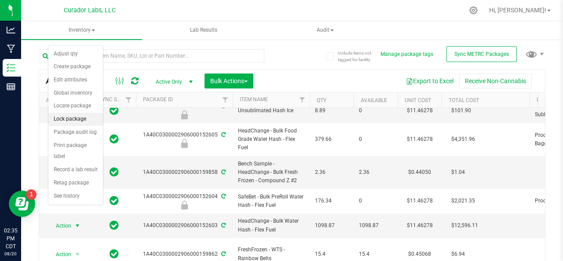
click at [66, 122] on li "Lock package" at bounding box center [75, 119] width 55 height 13
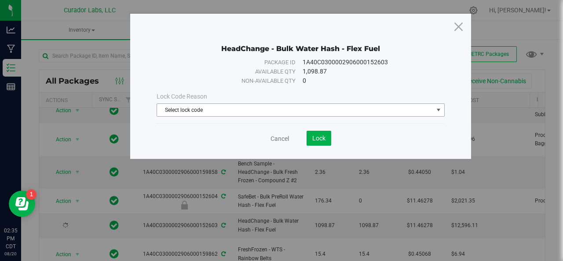
click at [250, 107] on span "Select lock code" at bounding box center [295, 110] width 276 height 12
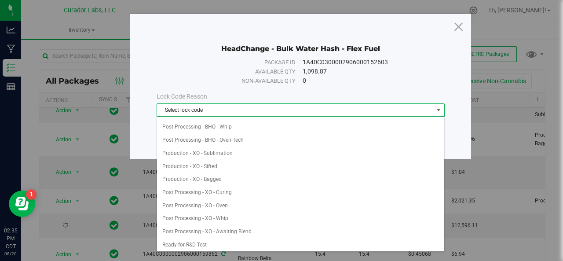
scroll to position [165, 0]
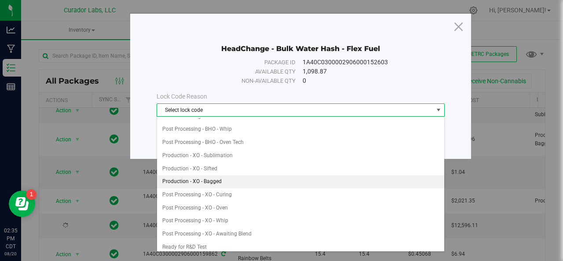
click at [221, 180] on li "Production - XO - Bagged" at bounding box center [301, 181] width 288 height 13
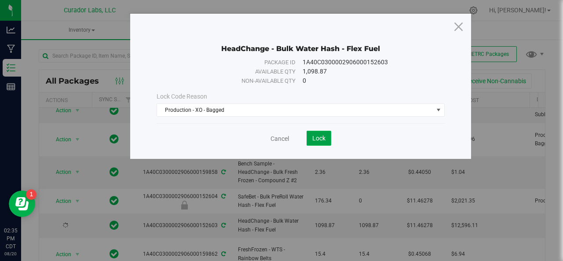
click at [321, 135] on span "Lock" at bounding box center [318, 138] width 13 height 7
